Goal: Browse casually: Explore the website without a specific task or goal

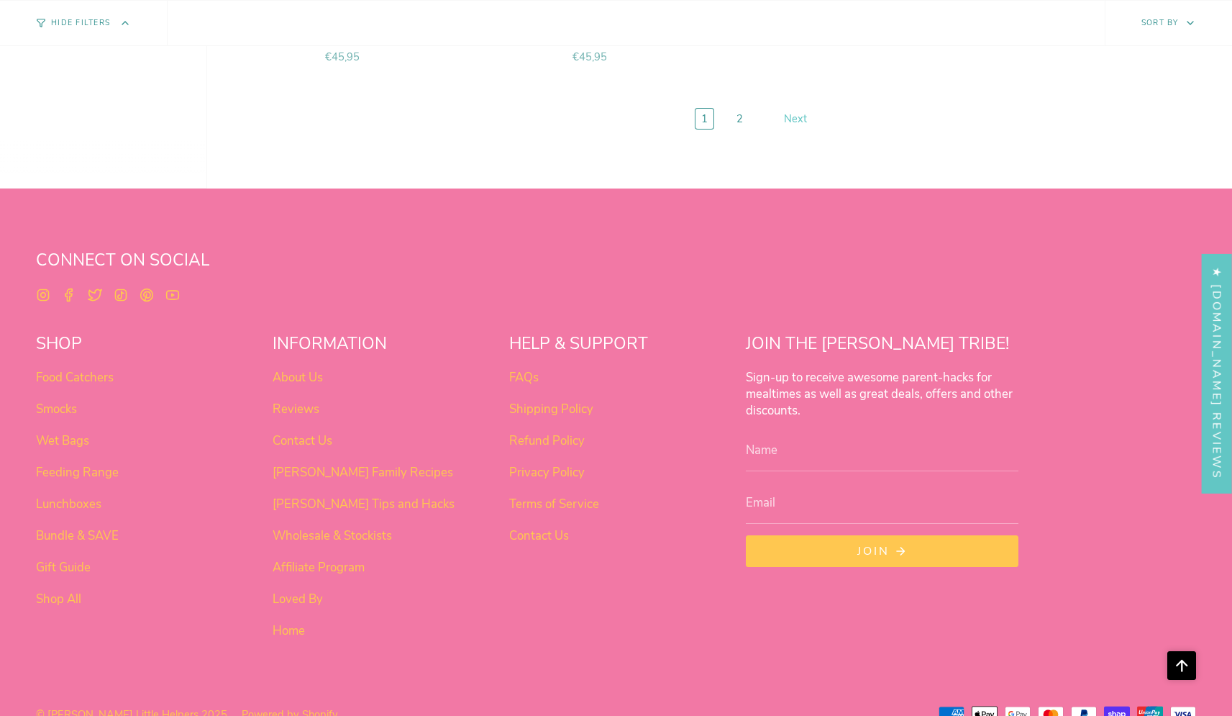
scroll to position [6095, 0]
